Goal: Information Seeking & Learning: Learn about a topic

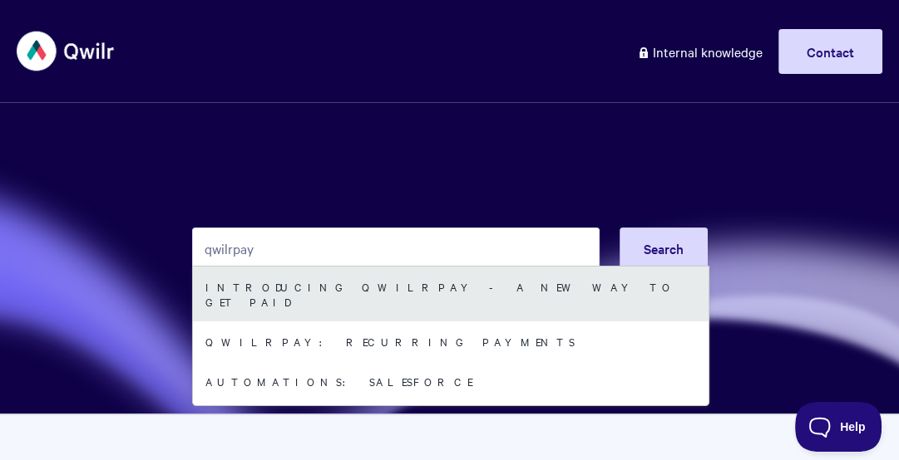
type input "qwilrpay"
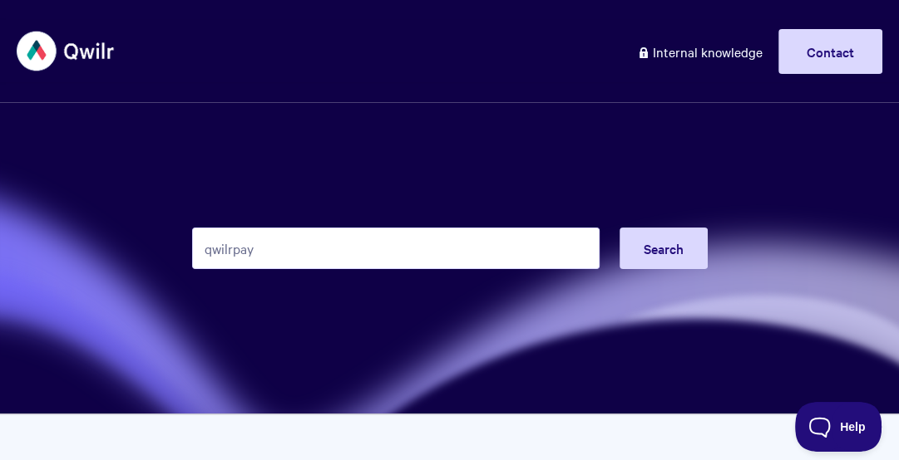
click at [254, 228] on input "qwilrpay" at bounding box center [395, 249] width 407 height 42
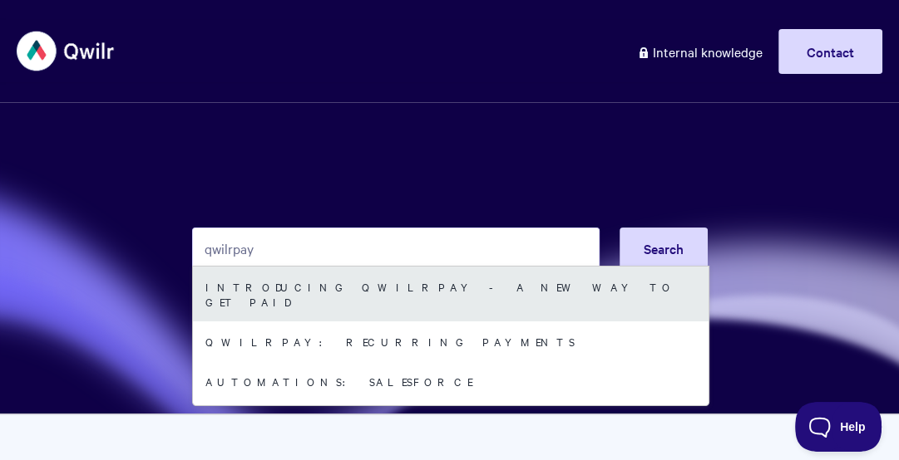
click at [260, 275] on link "Introducing QwilrPay - A New Way to Get Paid" at bounding box center [450, 294] width 515 height 55
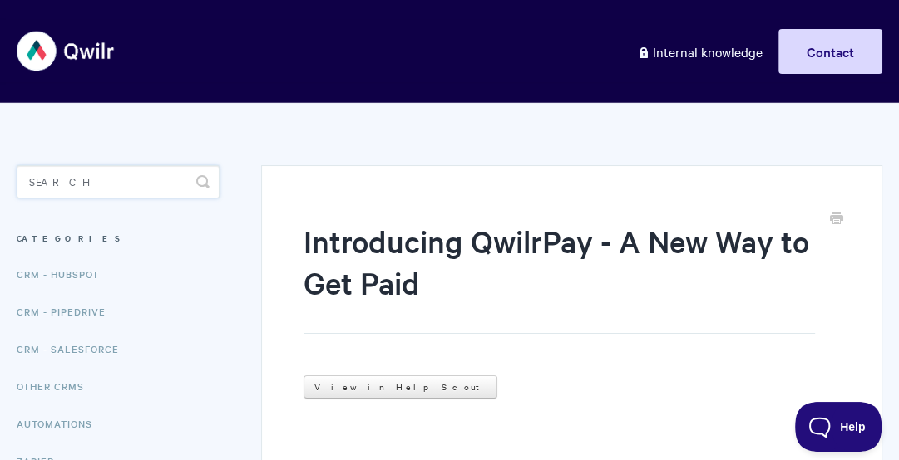
click at [117, 180] on input "Search" at bounding box center [118, 181] width 203 height 33
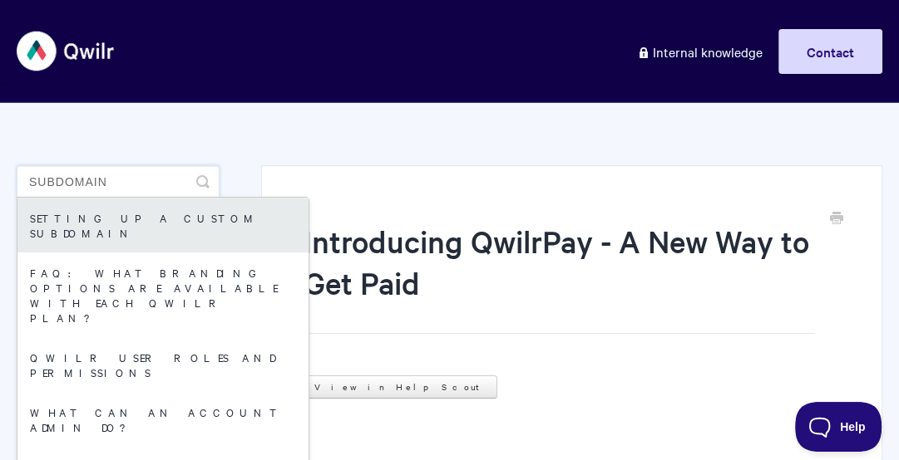
type input "subdomain"
click at [119, 214] on link "Setting up a Custom Subdomain" at bounding box center [162, 225] width 291 height 55
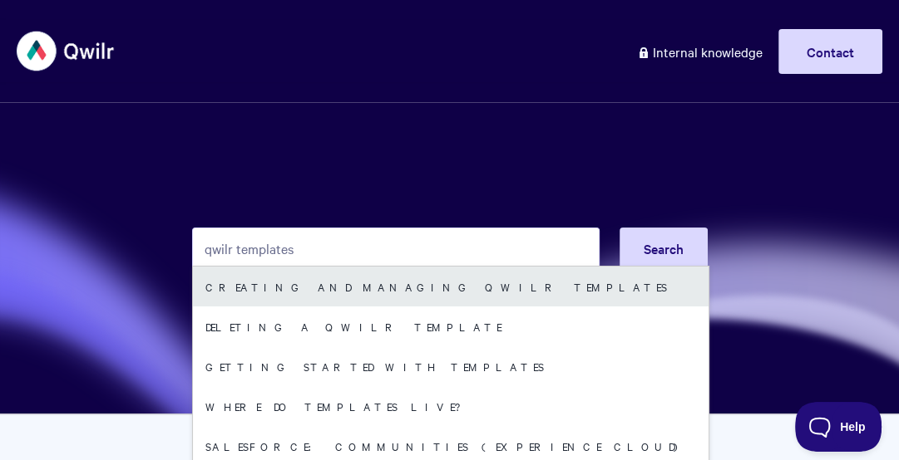
type input "qwilr templates"
click at [352, 294] on link "Creating and managing Qwilr Templates" at bounding box center [450, 287] width 515 height 40
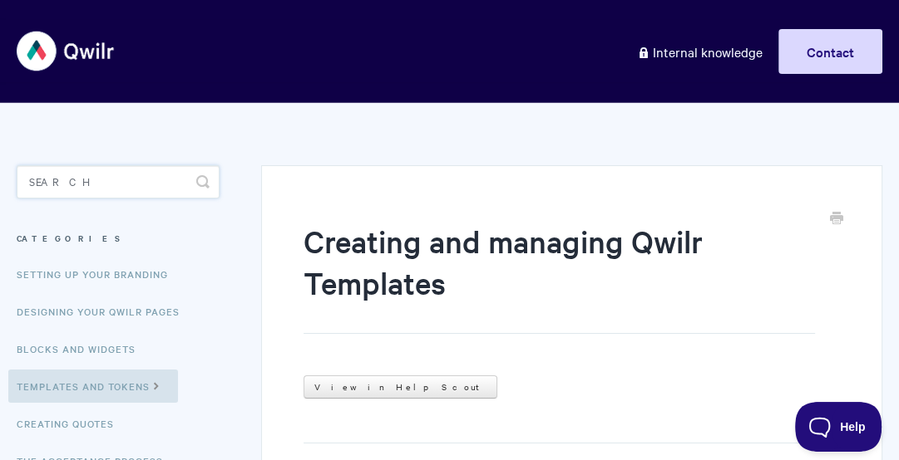
click at [107, 196] on input "Search" at bounding box center [118, 181] width 203 height 33
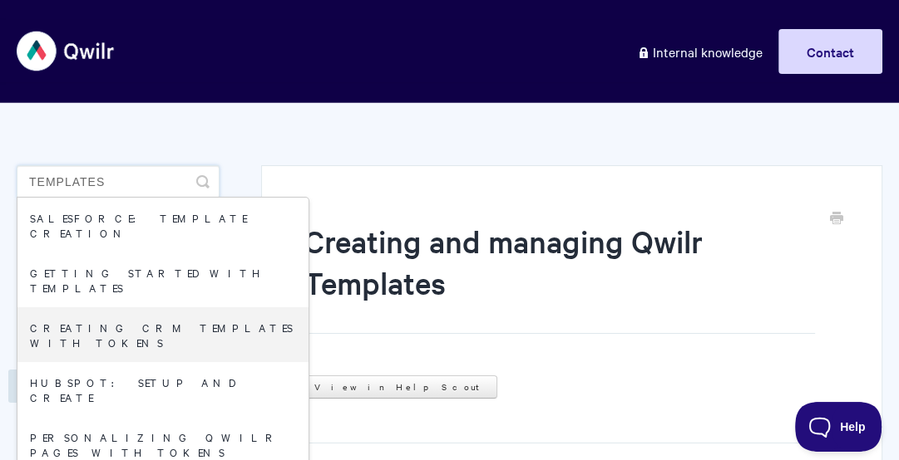
type input "templates"
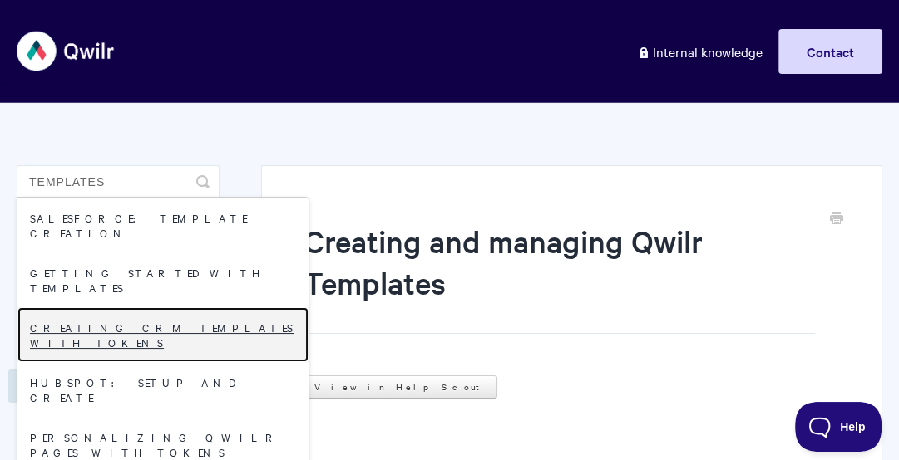
click at [140, 308] on link "Creating CRM Templates with Tokens" at bounding box center [162, 335] width 291 height 55
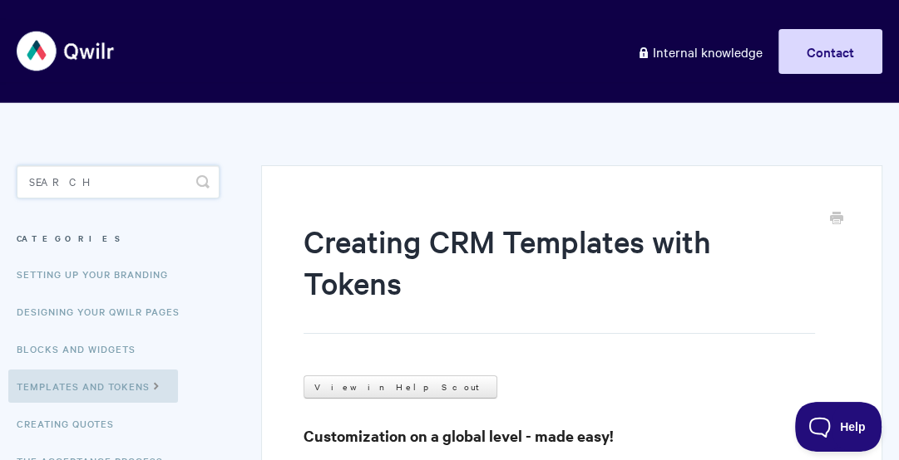
click at [80, 175] on input "Search" at bounding box center [118, 181] width 203 height 33
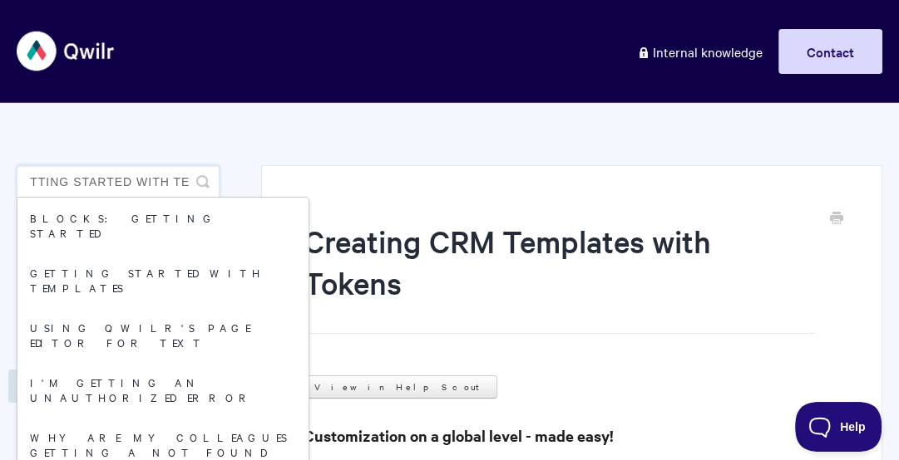
scroll to position [0, 28]
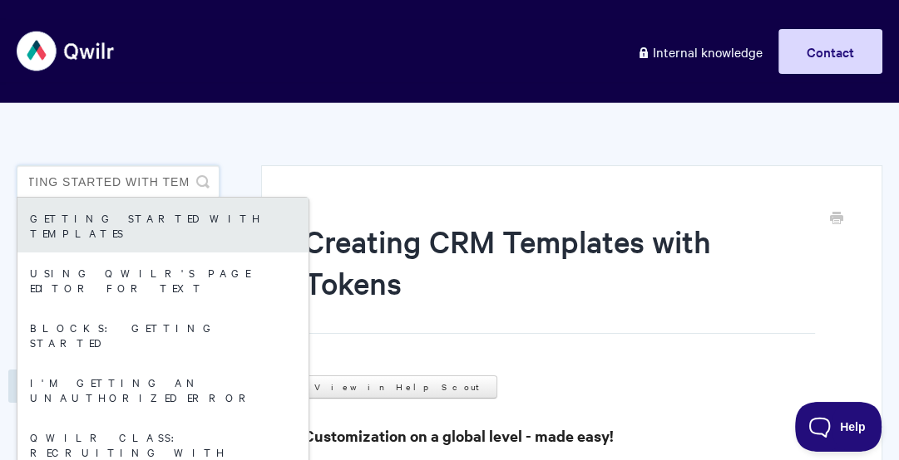
type input "getting started with tem"
click at [86, 226] on link "Getting started with Templates" at bounding box center [162, 225] width 291 height 55
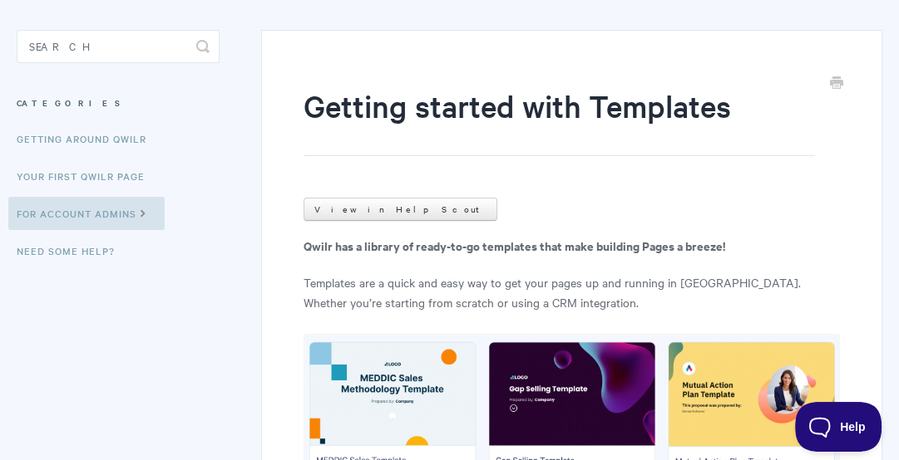
scroll to position [136, 0]
